Goal: Information Seeking & Learning: Learn about a topic

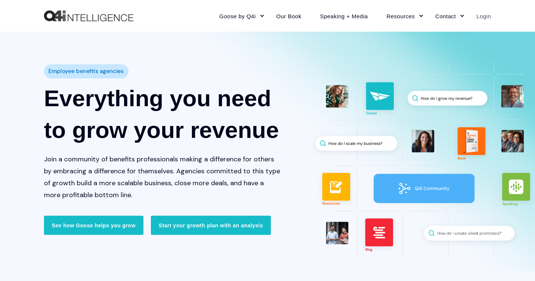
click at [482, 15] on link "Login" at bounding box center [479, 16] width 24 height 32
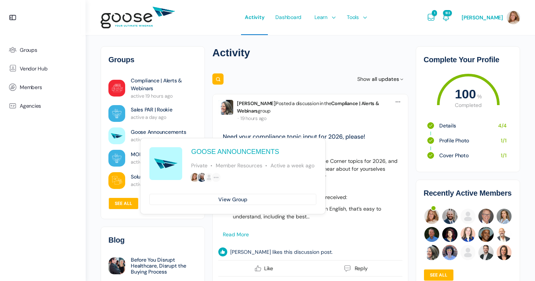
click at [136, 133] on link "Goose Announcements" at bounding box center [158, 132] width 55 height 8
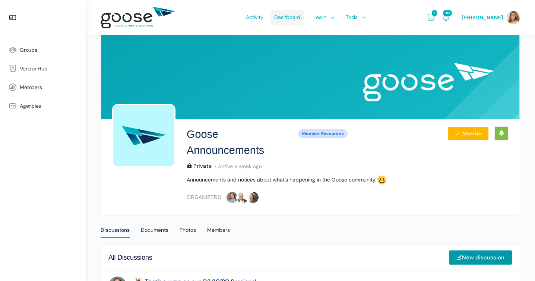
click at [295, 17] on span "Dashboard" at bounding box center [287, 17] width 26 height 35
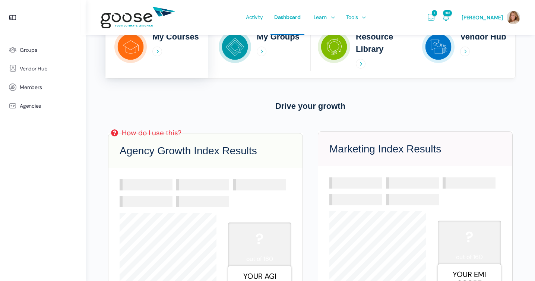
scroll to position [127, 0]
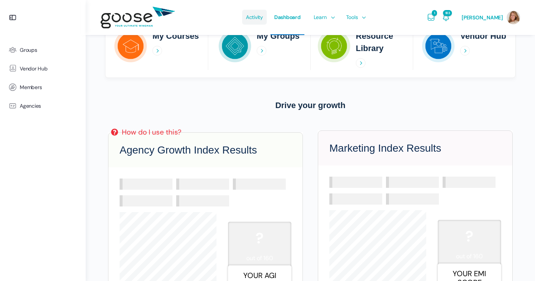
click at [261, 16] on span "Activity" at bounding box center [254, 17] width 17 height 35
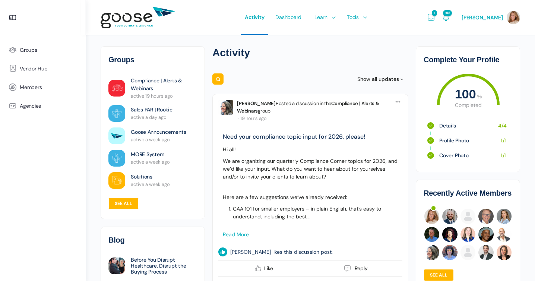
click at [162, 112] on e-page-transition at bounding box center [267, 140] width 535 height 281
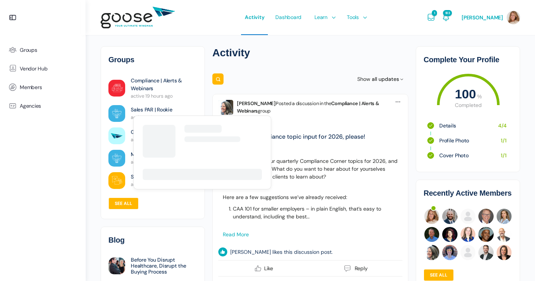
click at [144, 111] on link "Sales PAR | Rookie" at bounding box center [152, 110] width 42 height 8
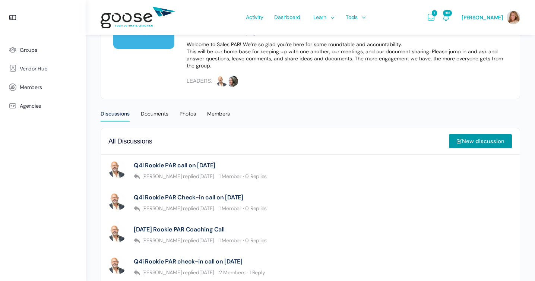
scroll to position [118, 0]
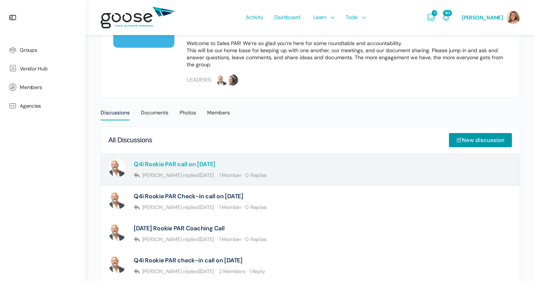
click at [184, 160] on link "Q4i Rookie PAR call on October 1st" at bounding box center [175, 163] width 82 height 7
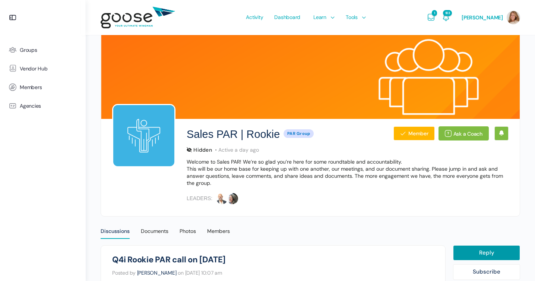
click at [138, 13] on img at bounding box center [138, 17] width 74 height 29
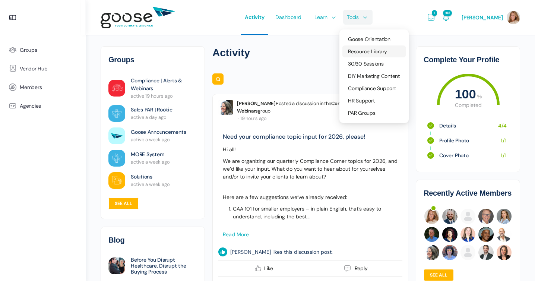
click at [367, 54] on span "Resource Library" at bounding box center [367, 51] width 39 height 7
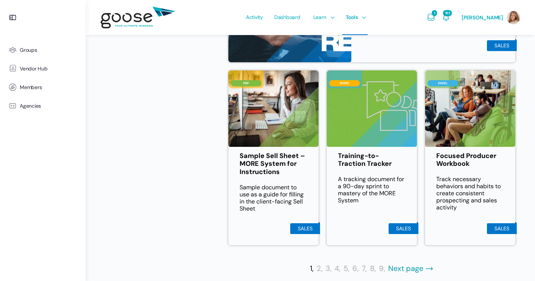
scroll to position [438, 0]
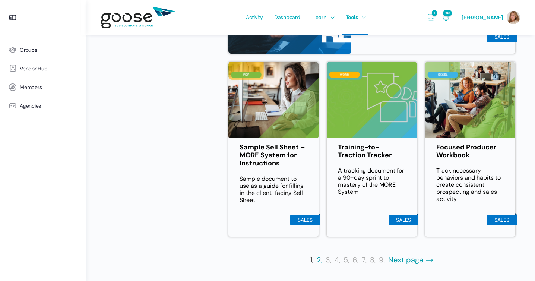
click at [320, 261] on link "2," at bounding box center [319, 259] width 6 height 9
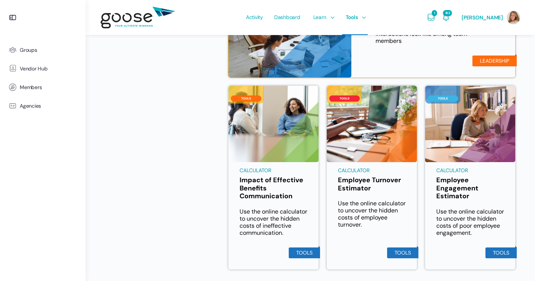
scroll to position [452, 0]
